Goal: Task Accomplishment & Management: Use online tool/utility

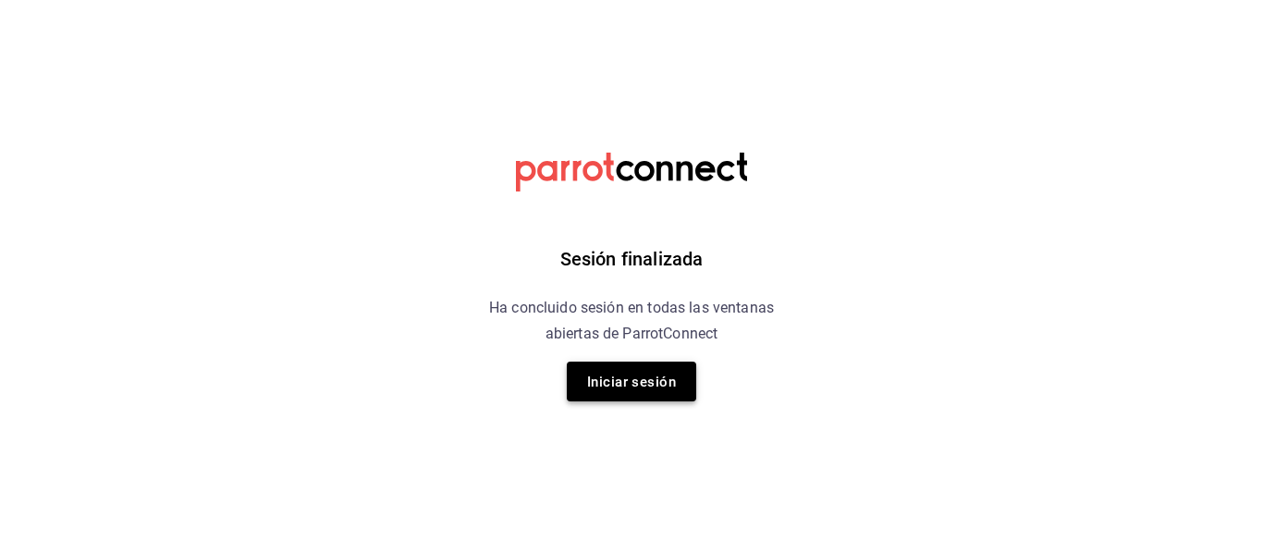
click at [615, 385] on font "Iniciar sesión" at bounding box center [631, 381] width 89 height 17
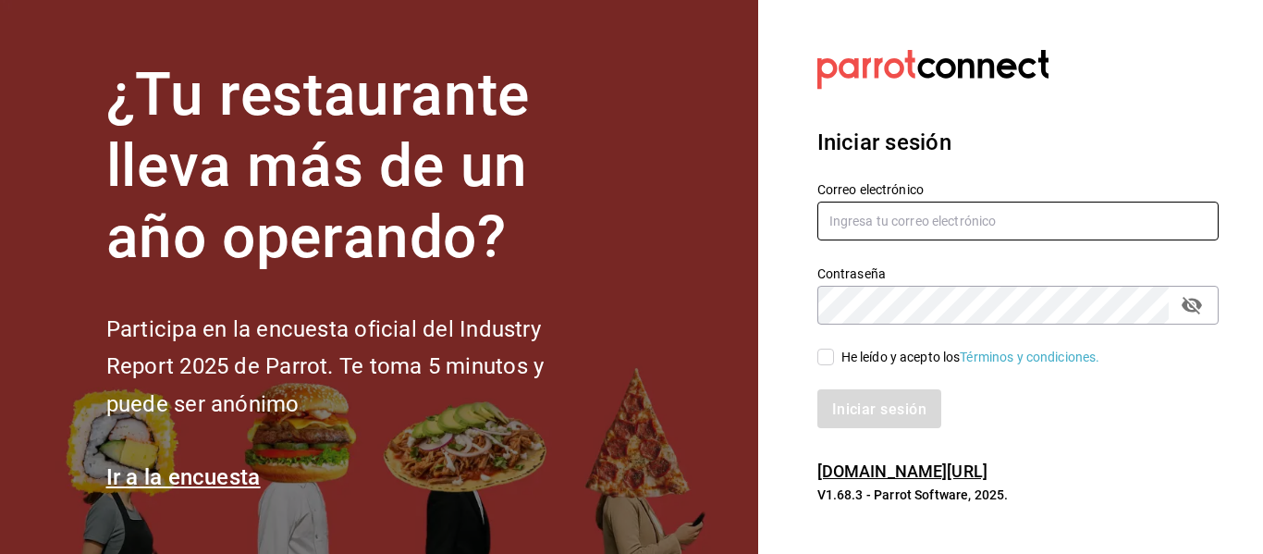
click at [914, 232] on input "text" at bounding box center [1017, 221] width 401 height 39
type input "[EMAIL_ADDRESS][DOMAIN_NAME]"
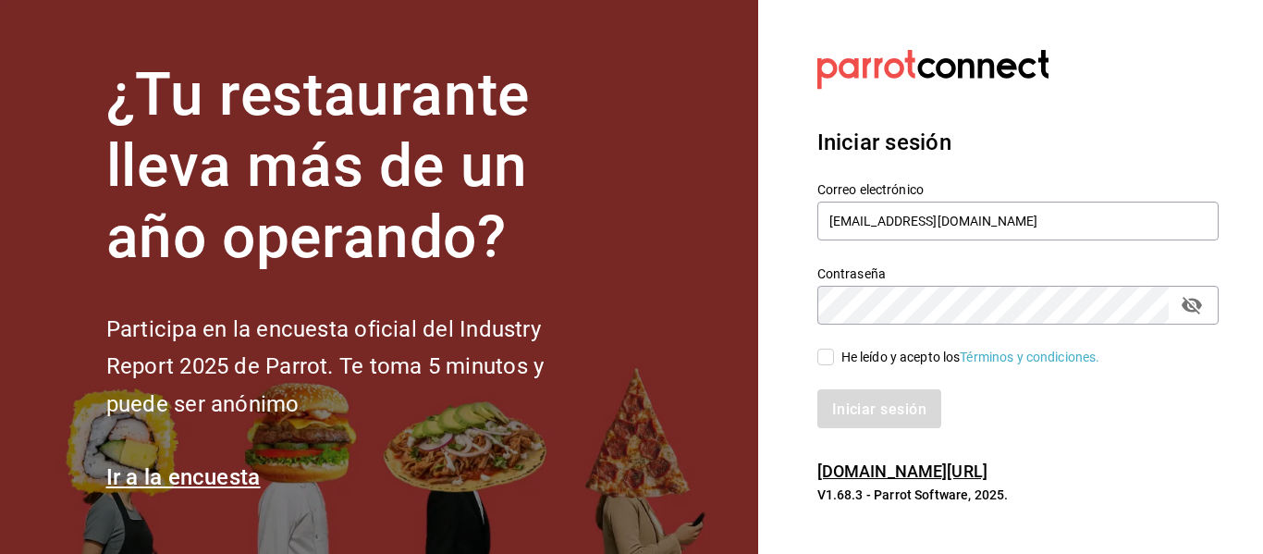
click at [881, 361] on font "He leído y acepto los" at bounding box center [900, 356] width 119 height 15
click at [834, 361] on input "He leído y acepto los Términos y condiciones." at bounding box center [825, 356] width 17 height 17
checkbox input "true"
click at [857, 409] on font "Iniciar sesión" at bounding box center [880, 408] width 94 height 18
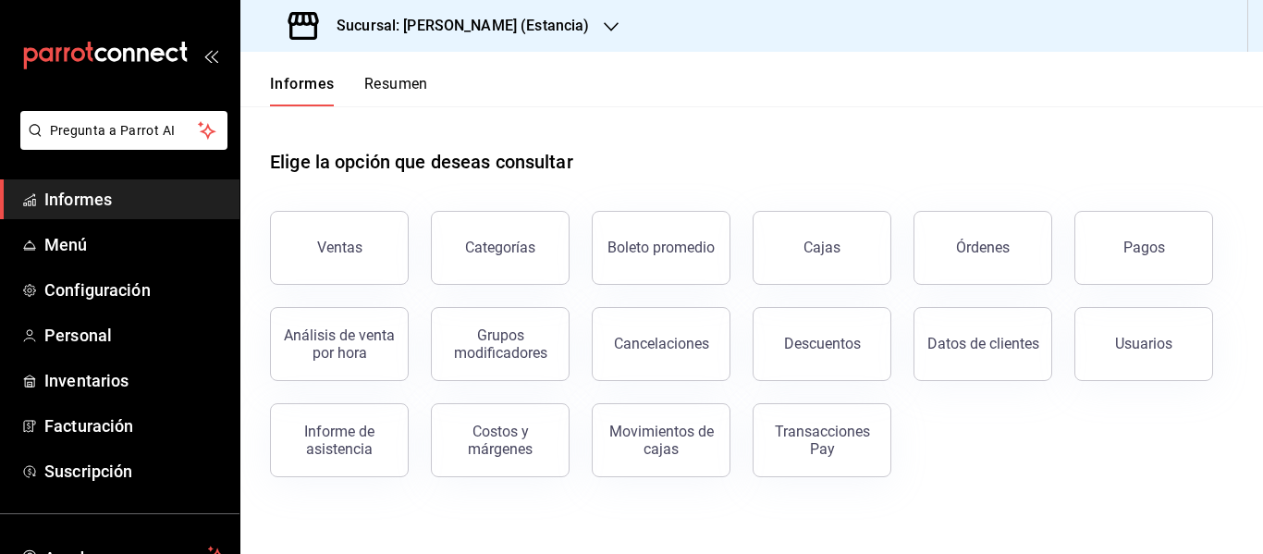
click at [495, 28] on font "Sucursal: [PERSON_NAME] (Estancia)" at bounding box center [462, 26] width 252 height 18
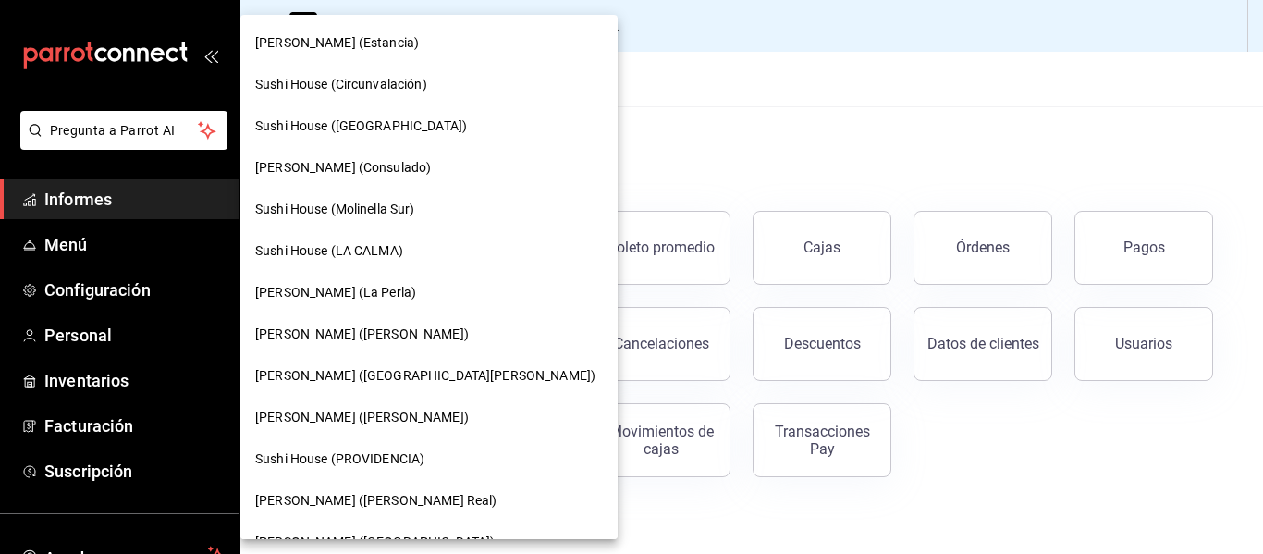
click at [296, 287] on font "[PERSON_NAME] (La Perla)" at bounding box center [335, 292] width 161 height 15
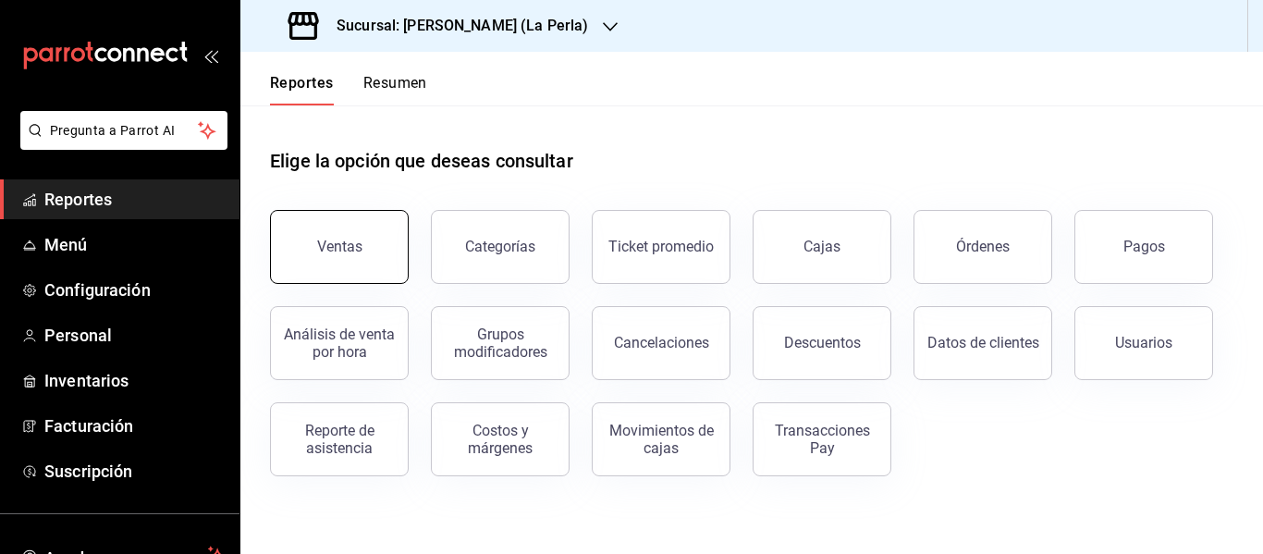
click at [368, 229] on button "Ventas" at bounding box center [339, 247] width 139 height 74
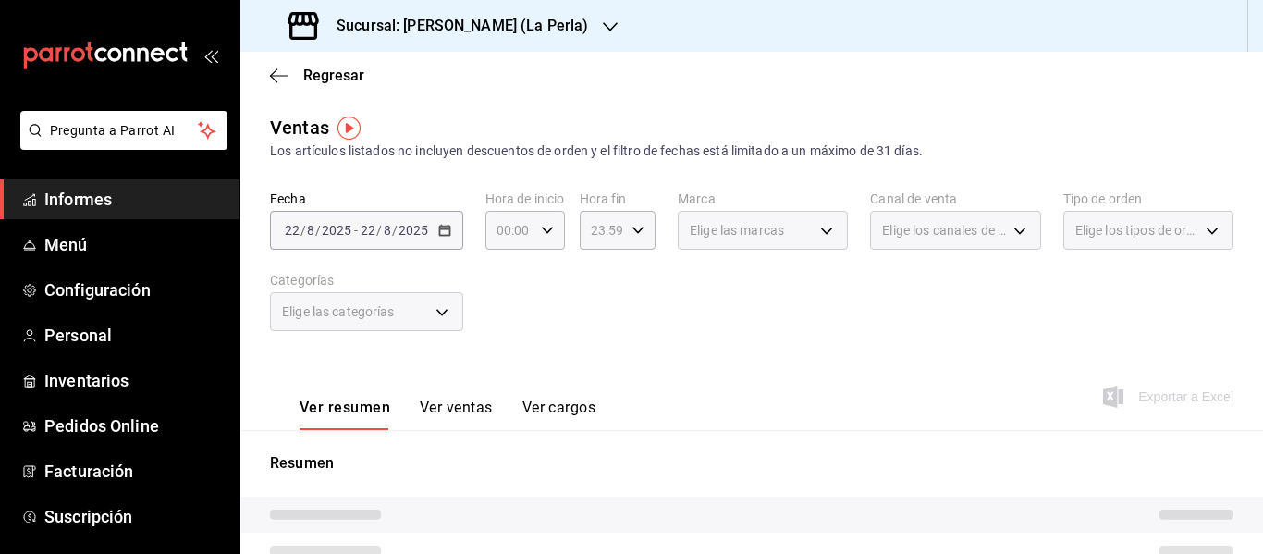
click at [450, 230] on div "[DATE] [DATE] - [DATE] [DATE]" at bounding box center [366, 230] width 193 height 39
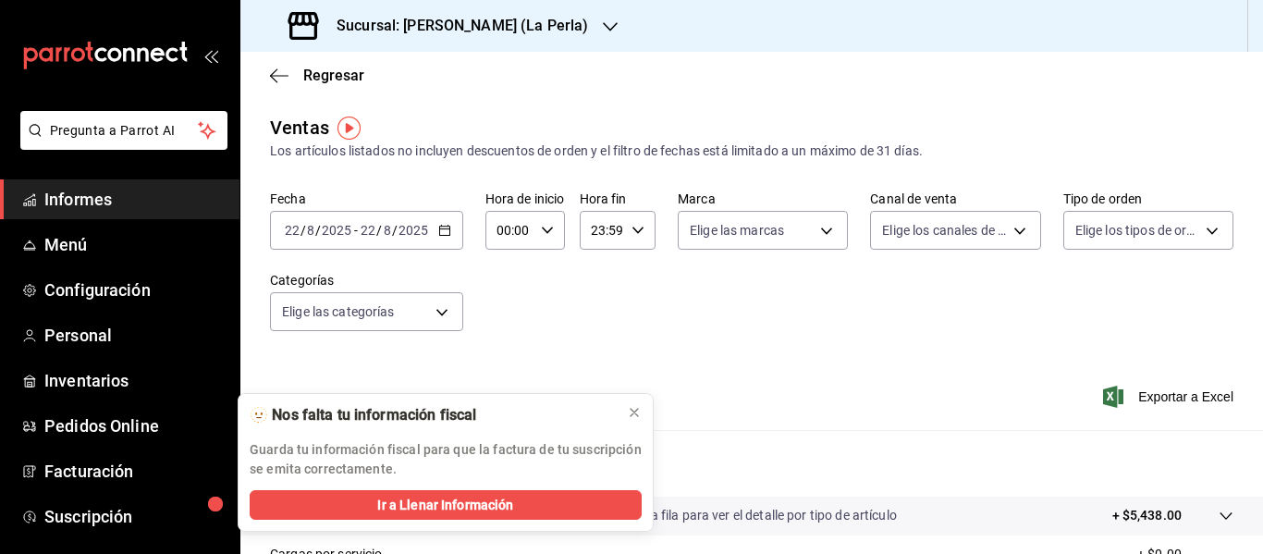
click at [436, 223] on div "2025-08-22 22 / 8 / 2025 - 2025-08-22 22 / 8 / 2025" at bounding box center [366, 230] width 193 height 39
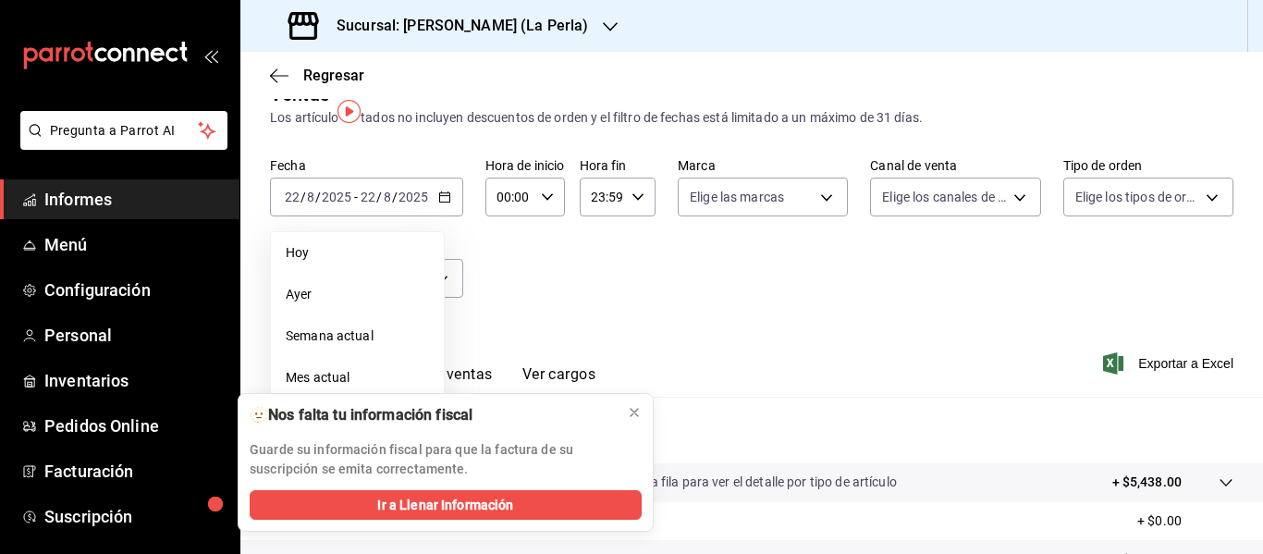
scroll to position [34, 0]
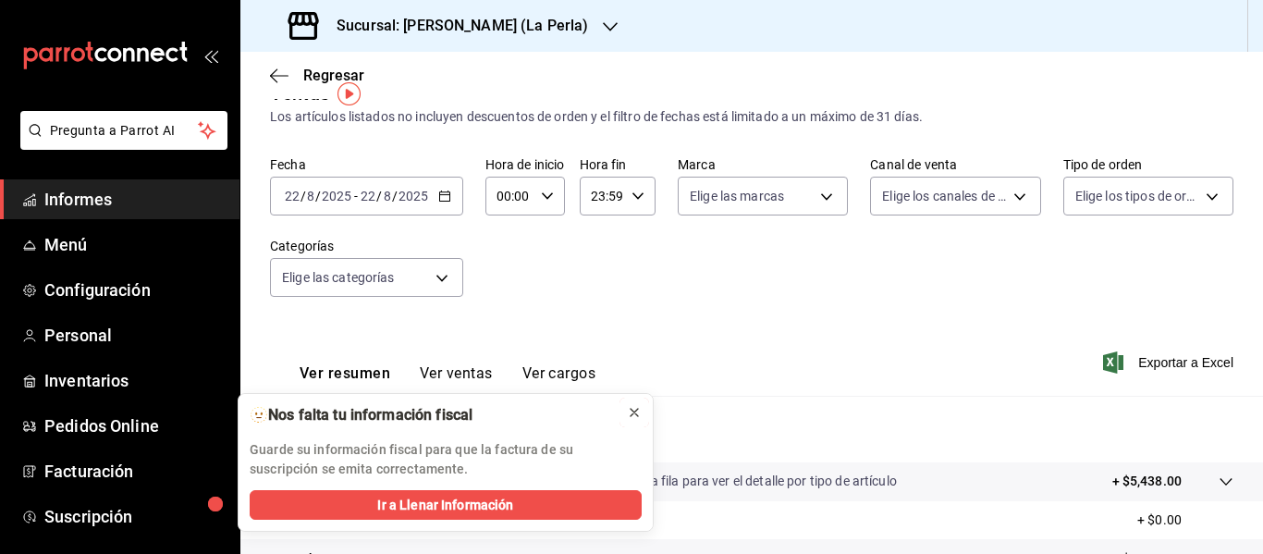
click at [638, 407] on icon at bounding box center [634, 412] width 15 height 15
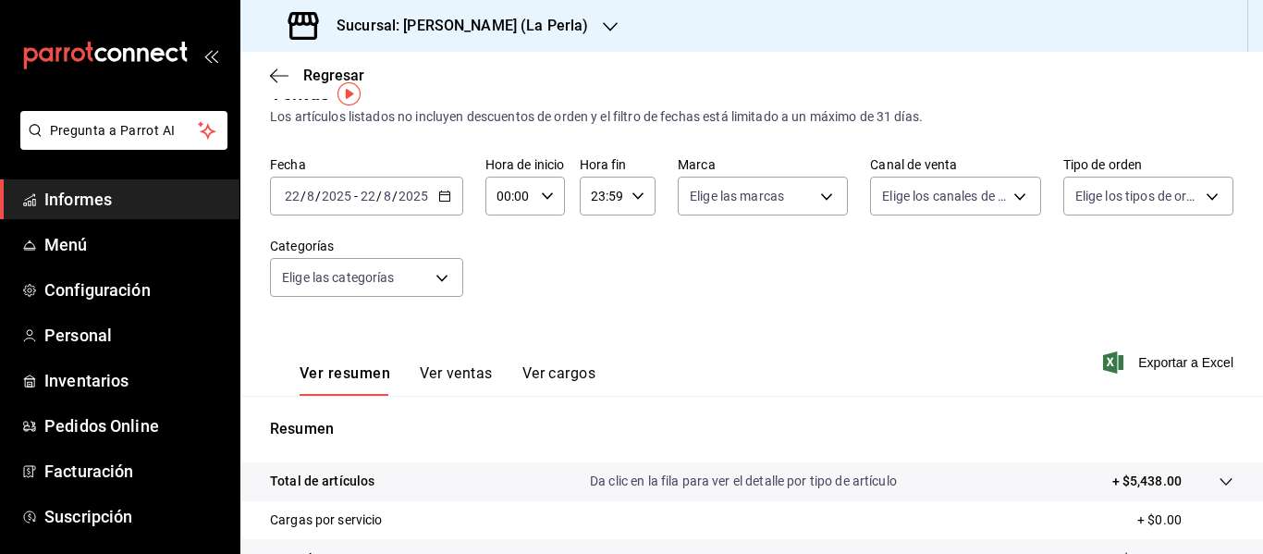
click at [450, 194] on div "2025-08-22 22 / 8 / 2025 - 2025-08-22 22 / 8 / 2025" at bounding box center [366, 196] width 193 height 39
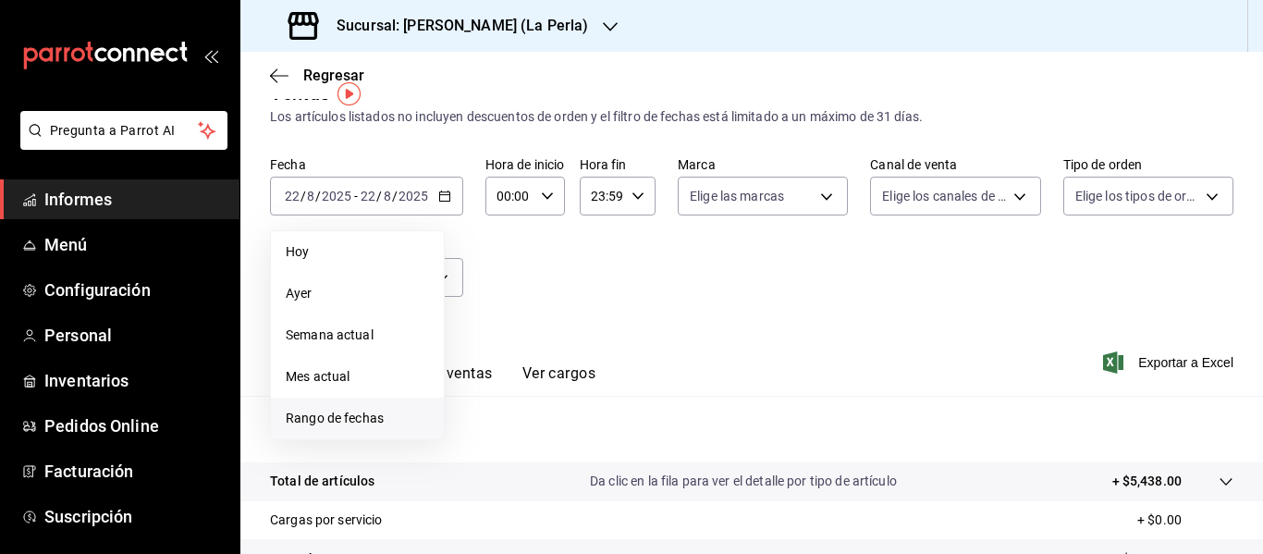
click at [310, 414] on span "Rango de fechas" at bounding box center [357, 418] width 143 height 19
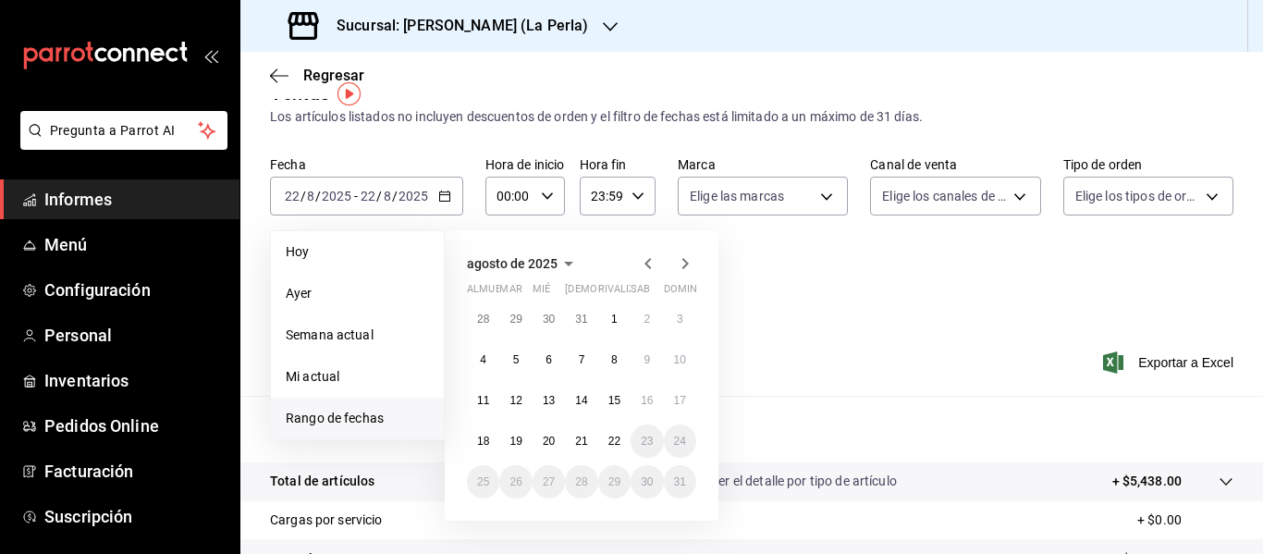
click at [651, 267] on icon "button" at bounding box center [648, 263] width 22 height 22
click at [511, 323] on button "1" at bounding box center [515, 318] width 32 height 33
click at [578, 472] on button "31" at bounding box center [581, 481] width 32 height 33
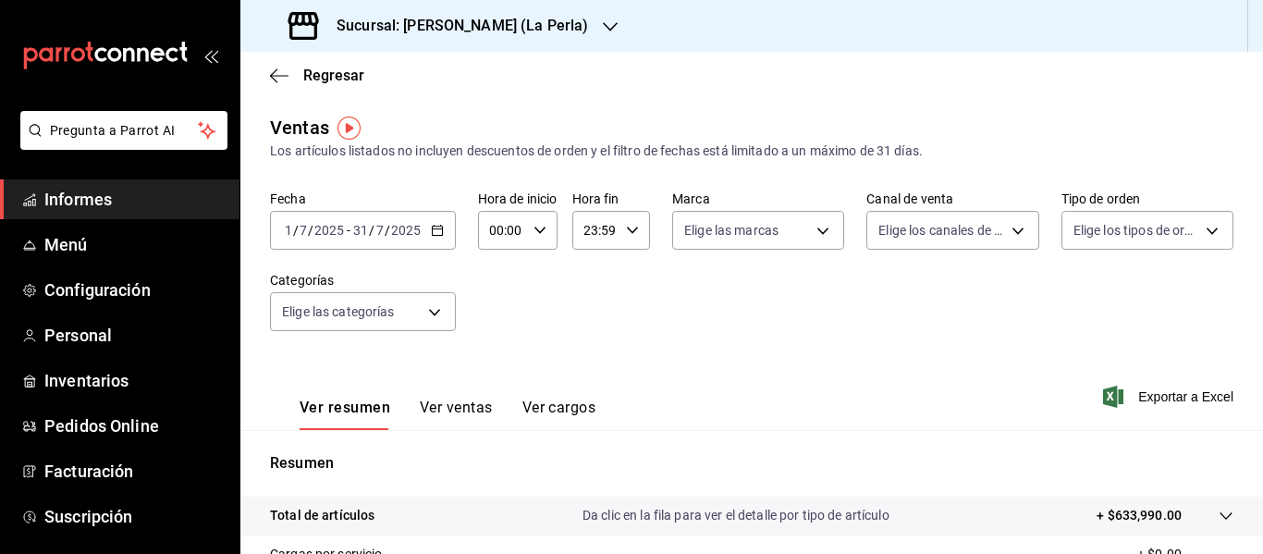
click at [432, 233] on icon "button" at bounding box center [437, 230] width 13 height 13
click at [452, 35] on h3 "Sucursal: Genki Poke (La Perla)" at bounding box center [455, 26] width 266 height 22
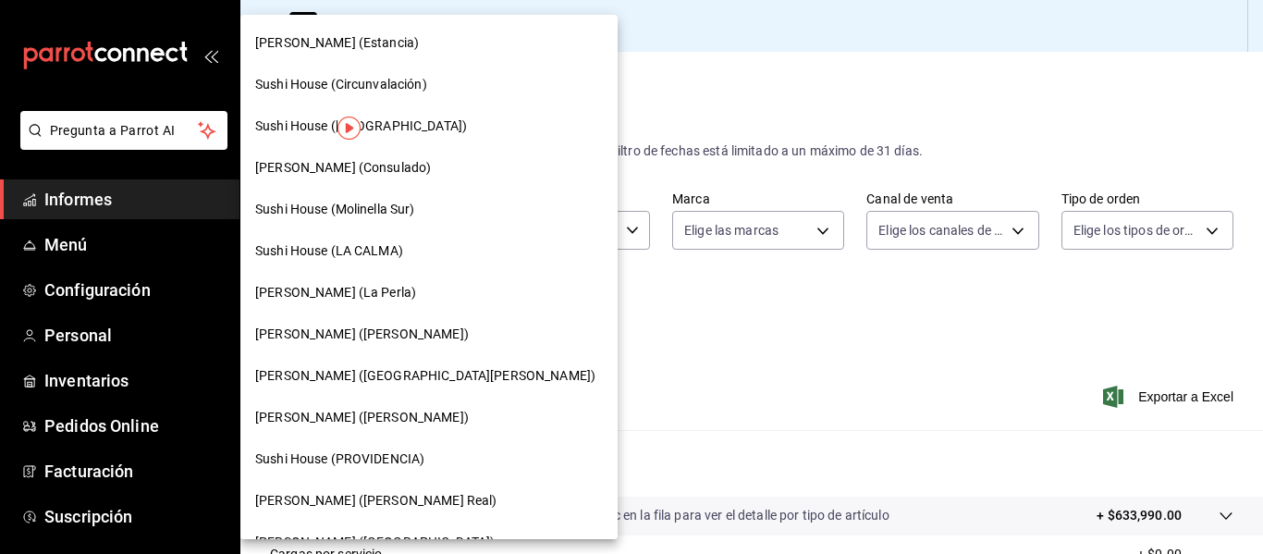
click at [379, 163] on font "Genki Poke (Consulado)" at bounding box center [343, 167] width 176 height 15
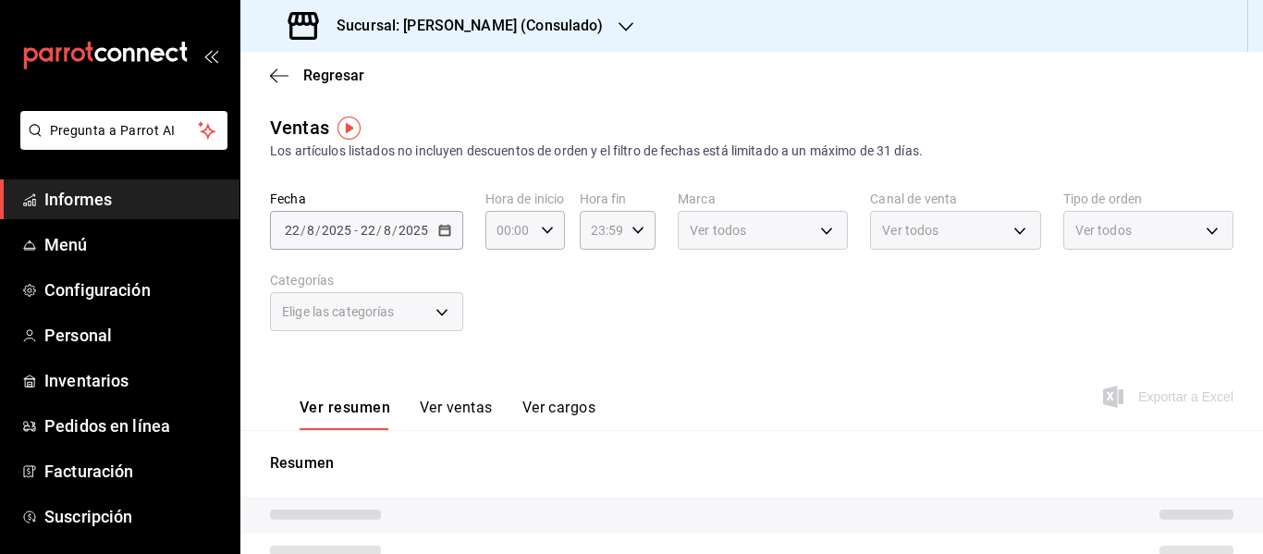
click at [434, 238] on div "2025-08-22 22 / 8 / 2025 - 2025-08-22 22 / 8 / 2025" at bounding box center [366, 230] width 193 height 39
click at [447, 229] on div "2025-07-01 1 / 7 / 2025 - 2025-07-31 31 / 7 / 2025" at bounding box center [363, 230] width 186 height 39
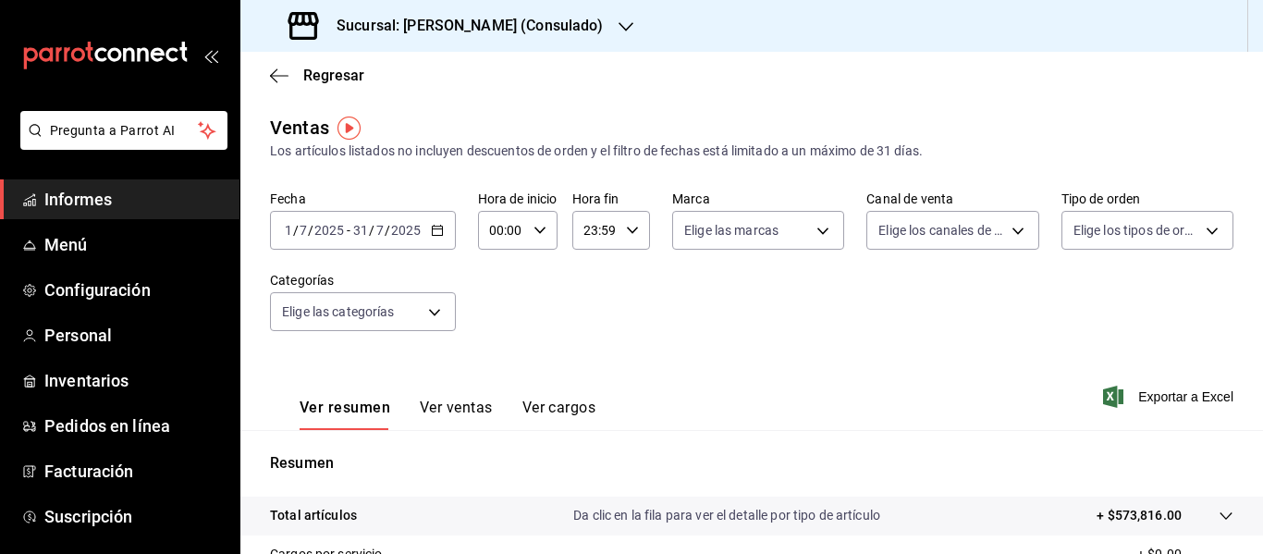
click at [437, 223] on div "2025-07-01 1 / 7 / 2025 - 2025-07-31 31 / 7 / 2025" at bounding box center [363, 230] width 186 height 39
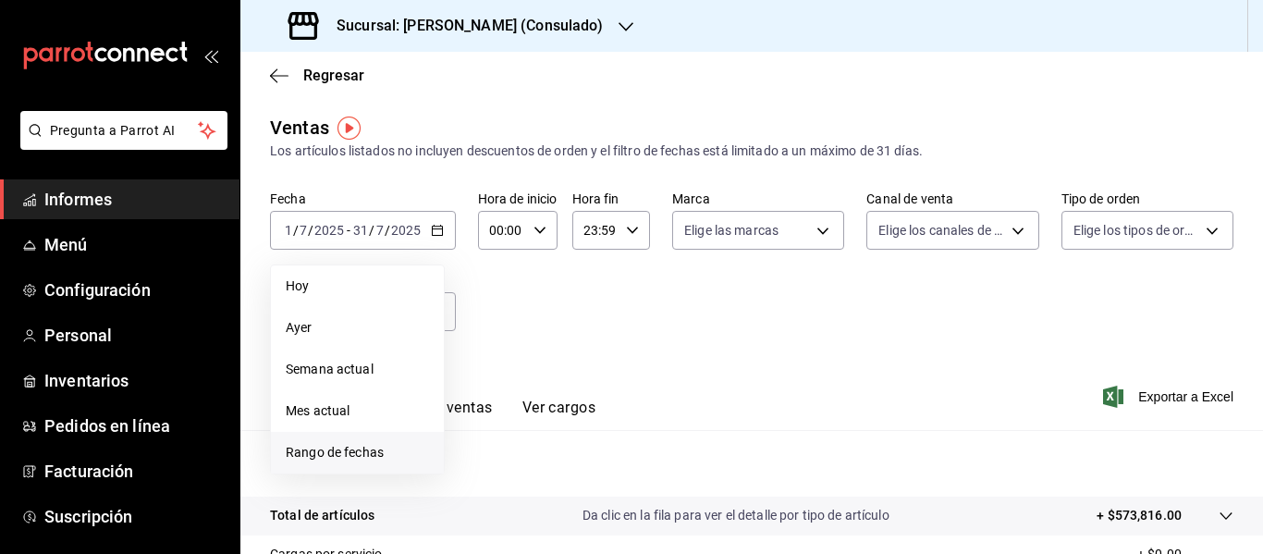
click at [302, 462] on li "Rango de fechas" at bounding box center [357, 453] width 173 height 42
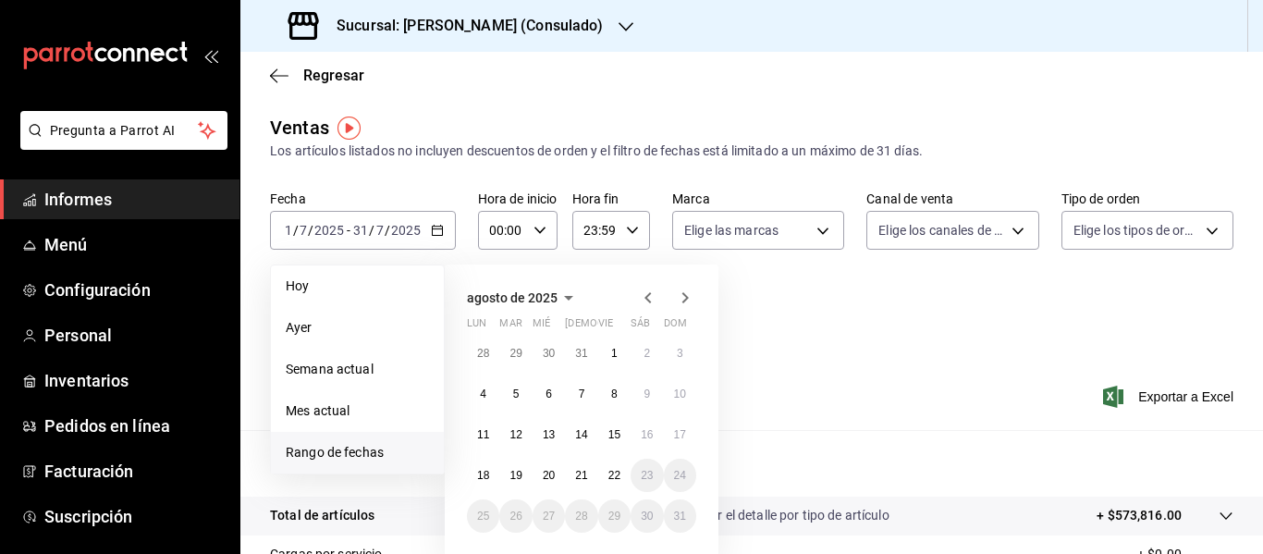
click at [650, 299] on icon "button" at bounding box center [648, 298] width 22 height 22
click at [519, 349] on button "1" at bounding box center [515, 352] width 32 height 33
click at [652, 295] on icon "button" at bounding box center [648, 298] width 22 height 22
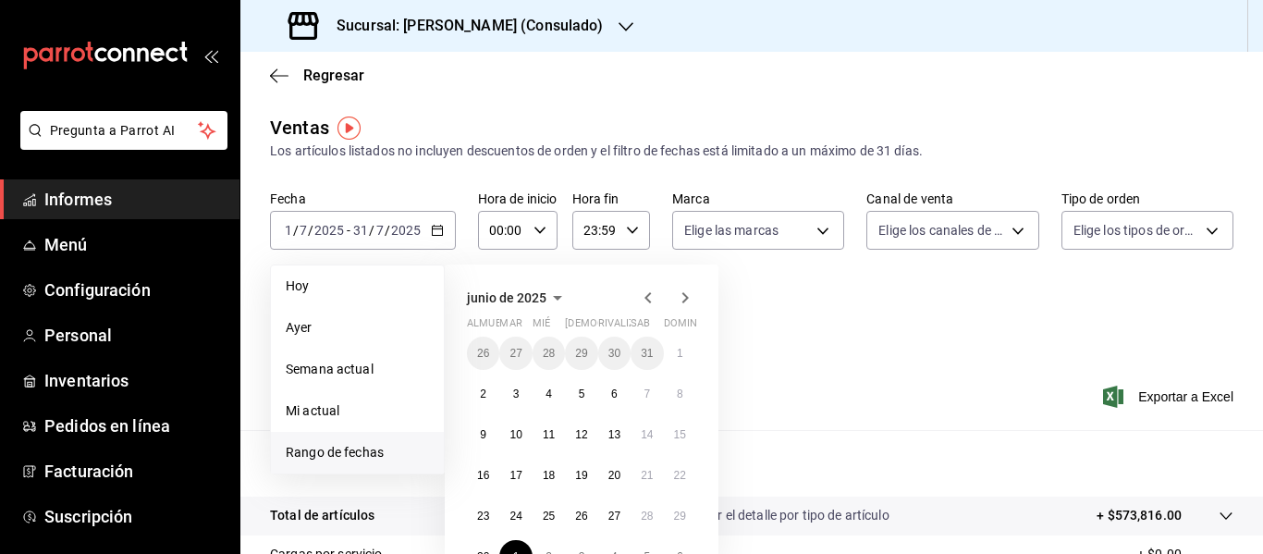
click at [681, 307] on icon "button" at bounding box center [685, 298] width 22 height 22
click at [575, 503] on button "31" at bounding box center [581, 515] width 32 height 33
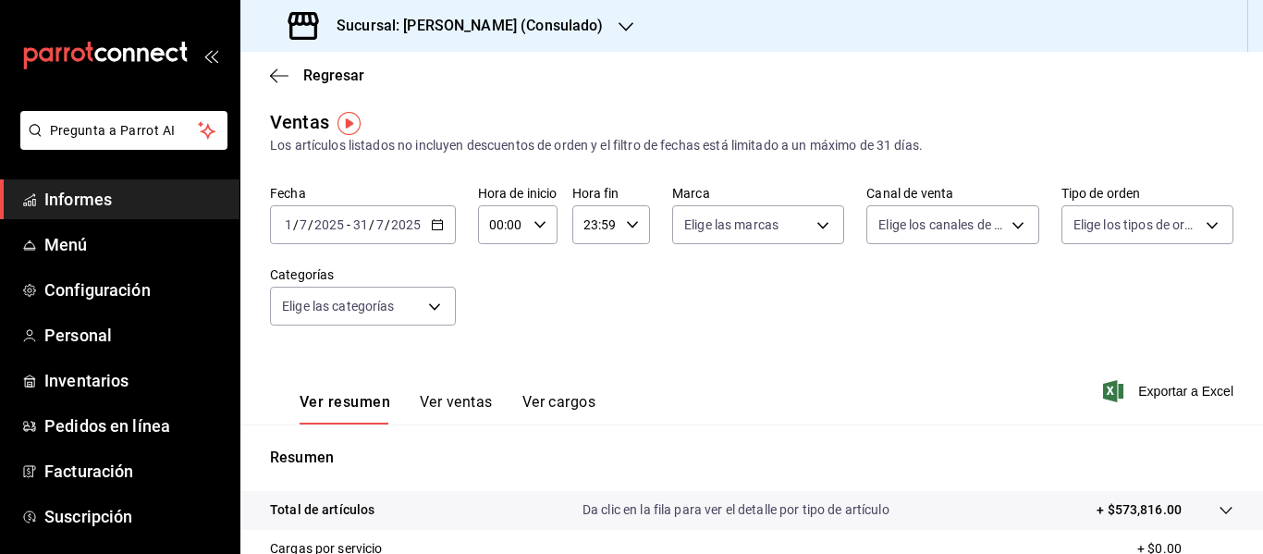
scroll to position [5, 0]
click at [446, 27] on font "Sucursal: Genki Poke (Consulado)" at bounding box center [469, 26] width 267 height 18
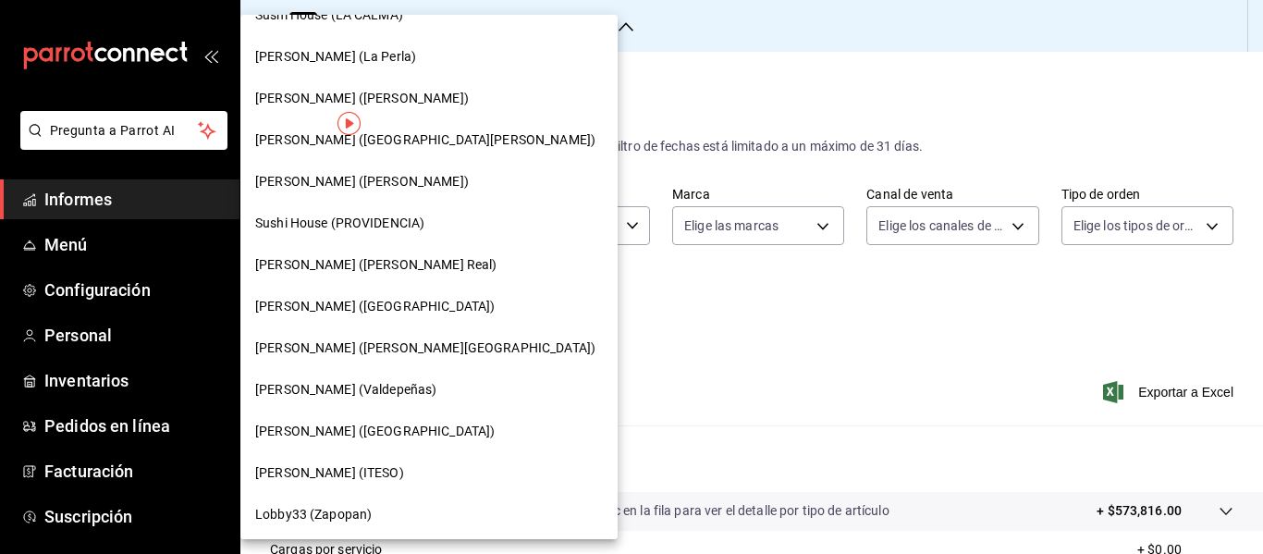
scroll to position [239, 0]
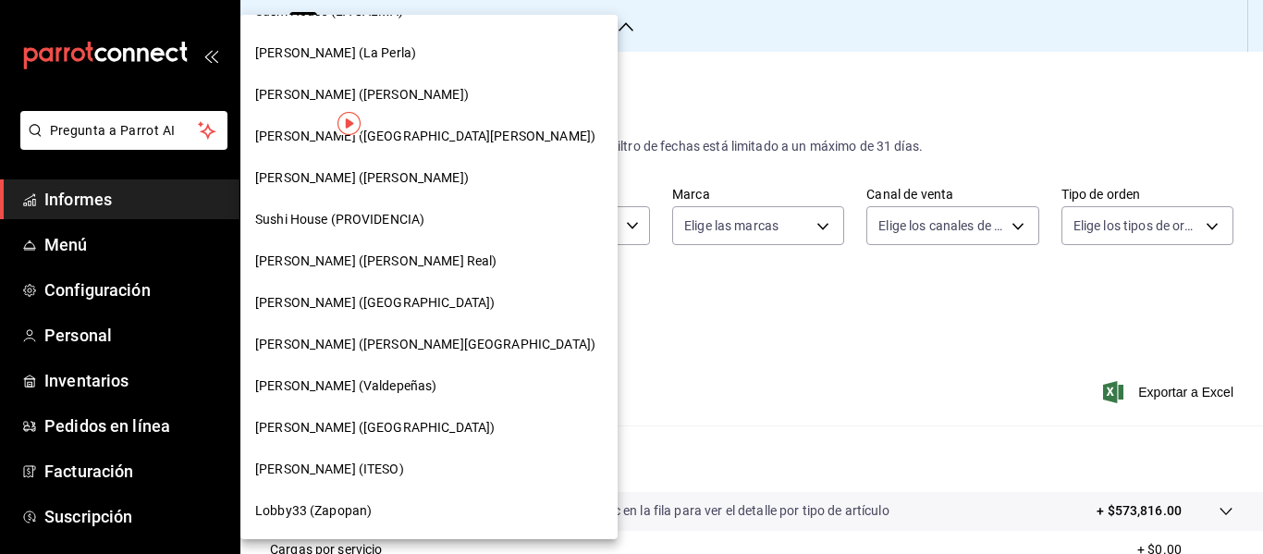
click at [359, 220] on font "Sushi House (PROVIDENCIA)" at bounding box center [339, 219] width 169 height 15
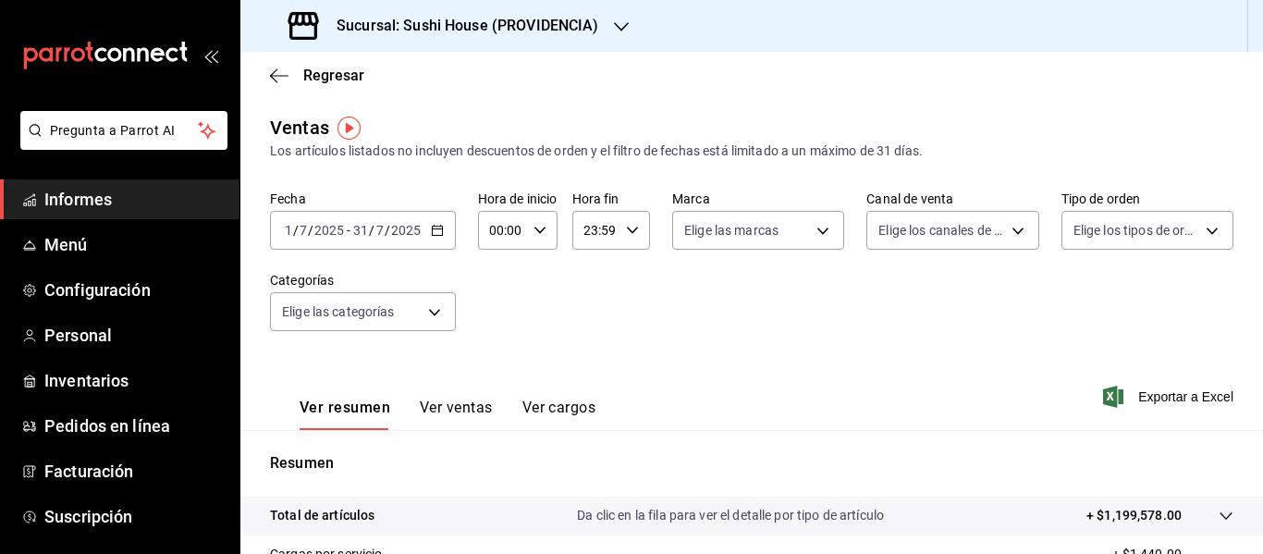
click at [432, 237] on div "2025-07-01 1 / 7 / 2025 - 2025-07-31 31 / 7 / 2025" at bounding box center [363, 230] width 186 height 39
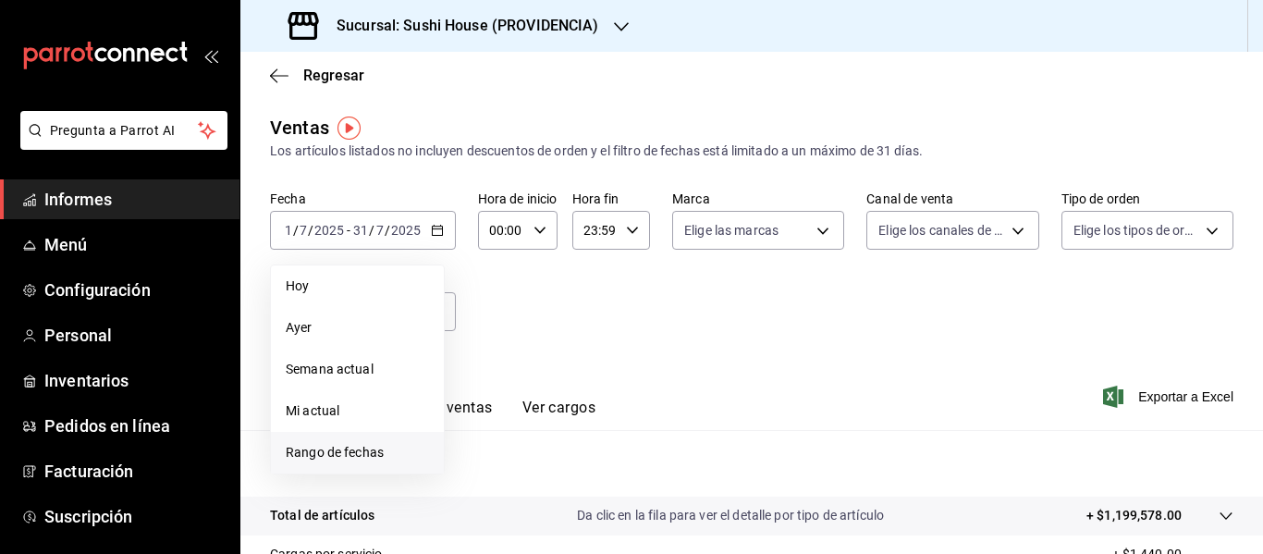
click at [350, 445] on font "Rango de fechas" at bounding box center [335, 452] width 98 height 15
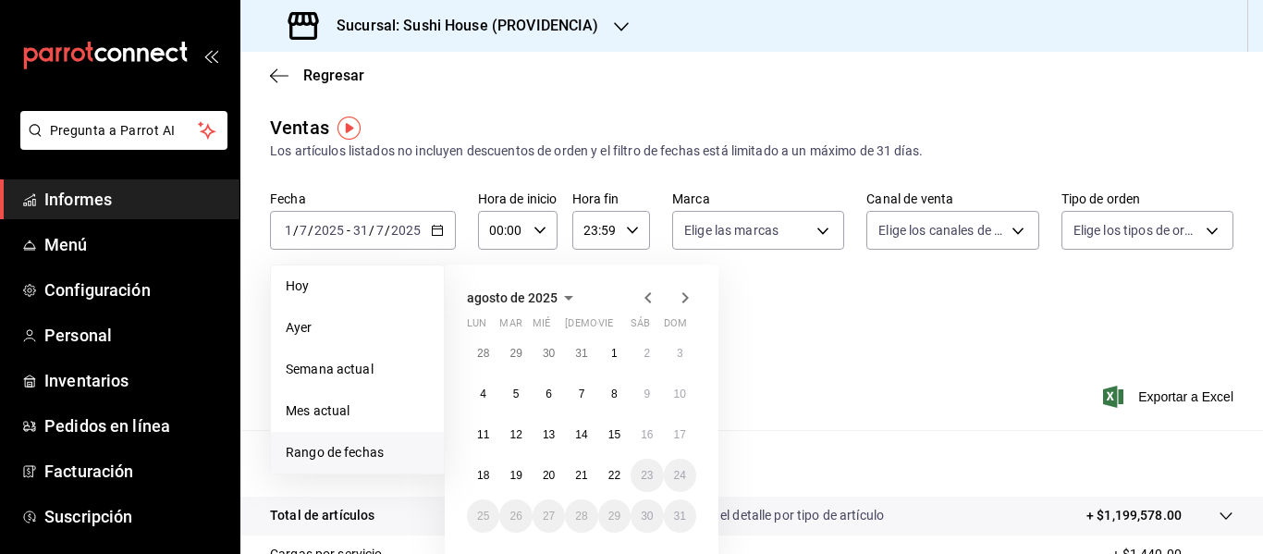
click at [644, 297] on icon "button" at bounding box center [648, 298] width 22 height 22
click at [523, 354] on button "1" at bounding box center [515, 352] width 32 height 33
click at [574, 507] on button "31" at bounding box center [581, 515] width 32 height 33
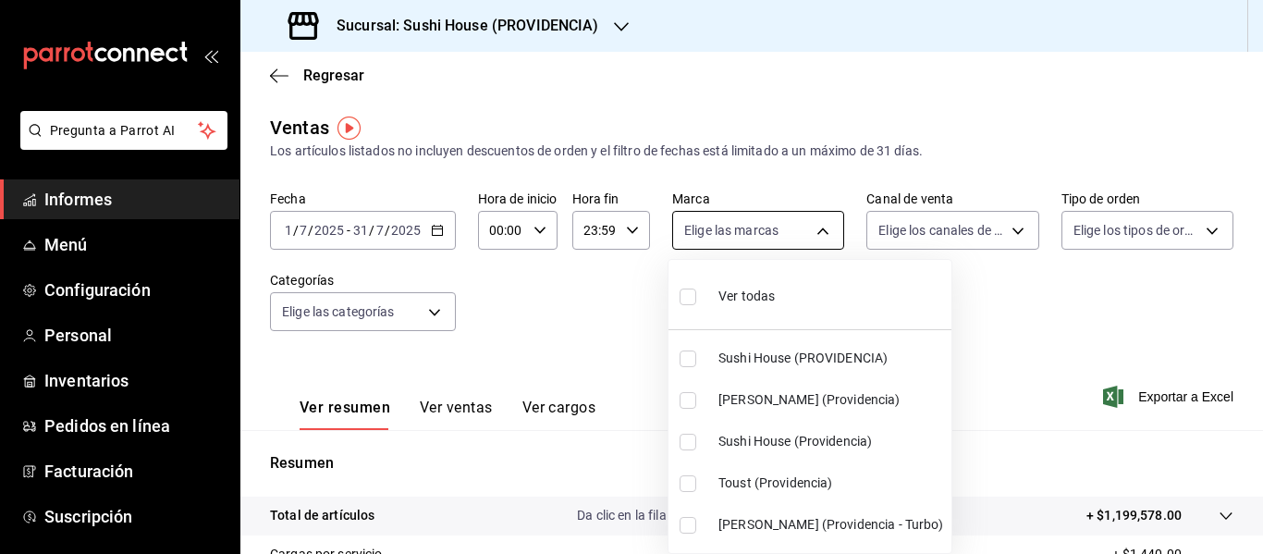
click at [729, 214] on body "Pregunta a Parrot AI Informes Menú Configuración Personal Inventarios Pedidos e…" at bounding box center [631, 277] width 1263 height 554
click at [748, 480] on font "Toust (Providencia)" at bounding box center [775, 482] width 115 height 15
type input "b75da029-b62f-4ea6-86be-83578d931b21"
checkbox input "true"
